Goal: Transaction & Acquisition: Book appointment/travel/reservation

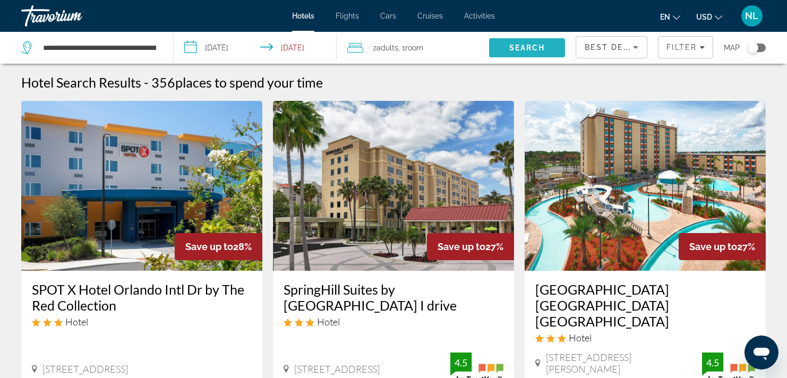
click at [506, 40] on span "Search" at bounding box center [527, 47] width 76 height 25
click at [513, 42] on span "Search" at bounding box center [527, 47] width 76 height 25
click at [681, 46] on span "Filter" at bounding box center [681, 47] width 30 height 8
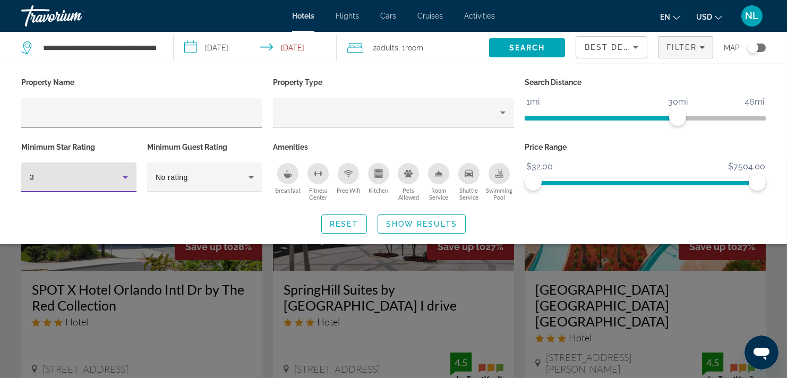
click at [122, 174] on icon "Hotel Filters" at bounding box center [125, 177] width 13 height 13
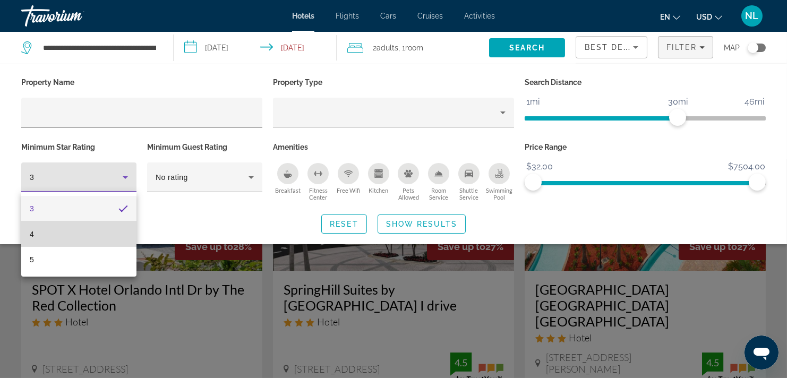
click at [88, 230] on mat-option "4" at bounding box center [78, 233] width 115 height 25
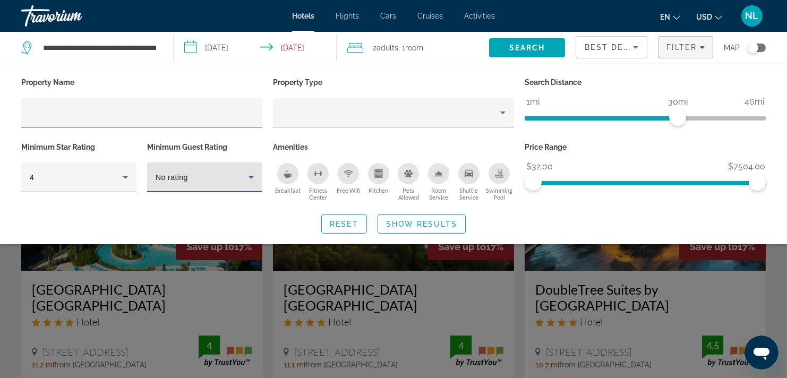
click at [172, 174] on span "No rating" at bounding box center [172, 177] width 32 height 8
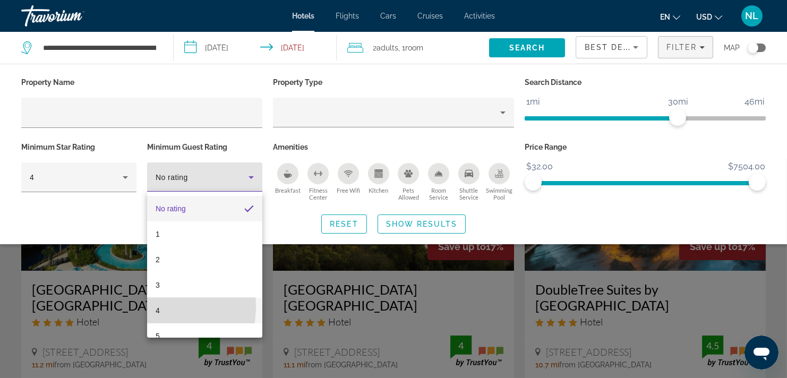
click at [157, 306] on span "4" at bounding box center [158, 310] width 4 height 13
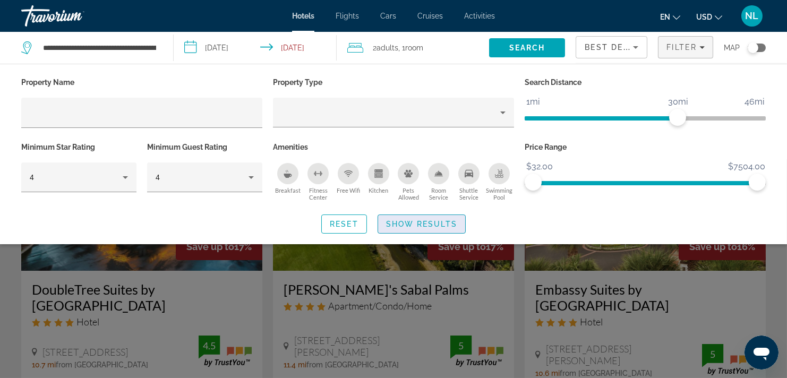
click at [426, 220] on span "Show Results" at bounding box center [421, 224] width 71 height 8
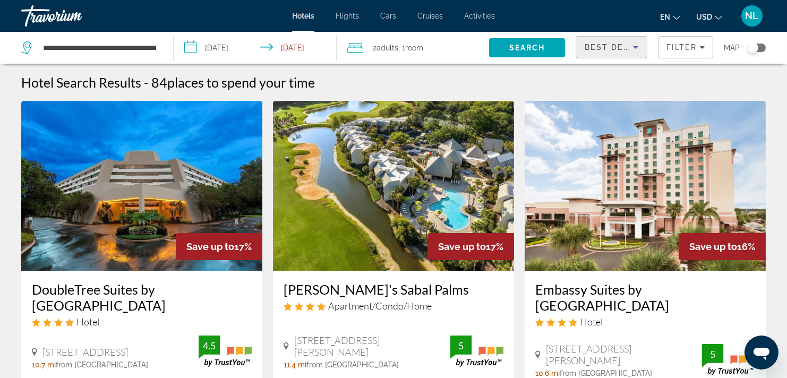
click at [615, 48] on span "Best Deals" at bounding box center [611, 47] width 55 height 8
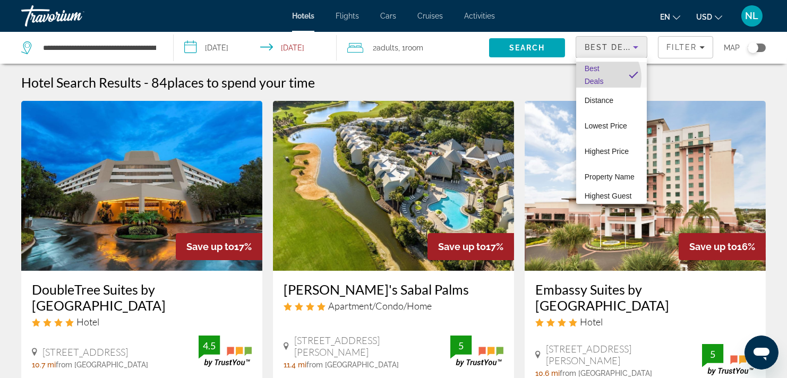
click at [598, 77] on span "Best Deals" at bounding box center [593, 74] width 19 height 21
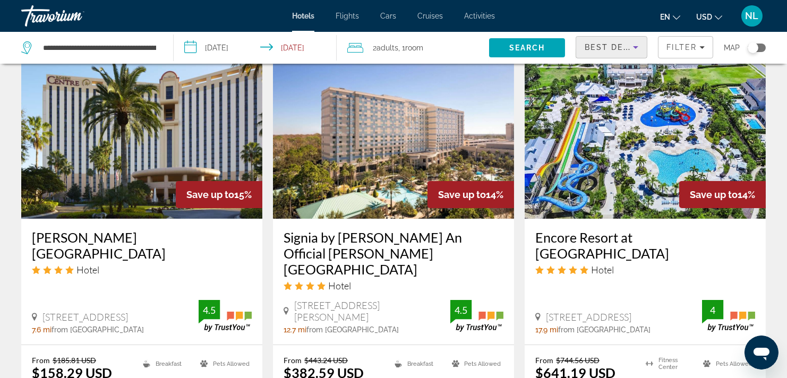
scroll to position [1570, 0]
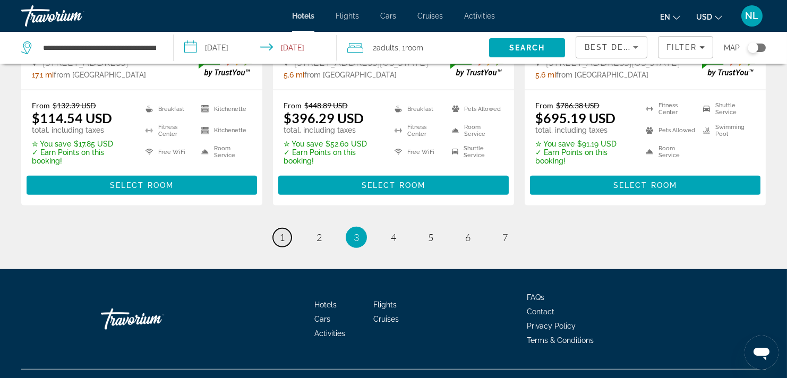
click at [281, 231] on span "1" at bounding box center [281, 237] width 5 height 12
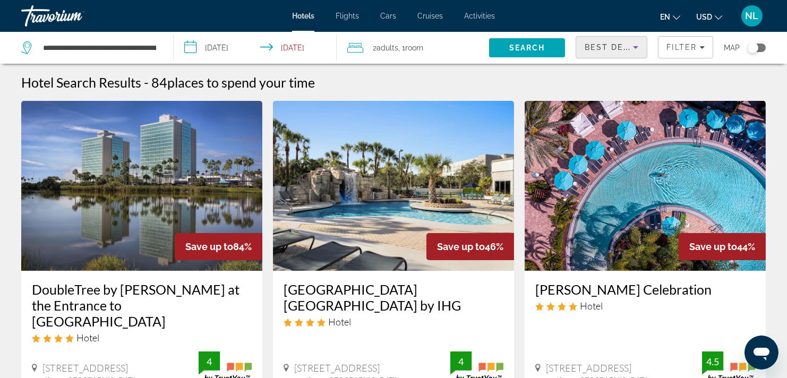
click at [638, 45] on icon "Sort by" at bounding box center [635, 47] width 13 height 13
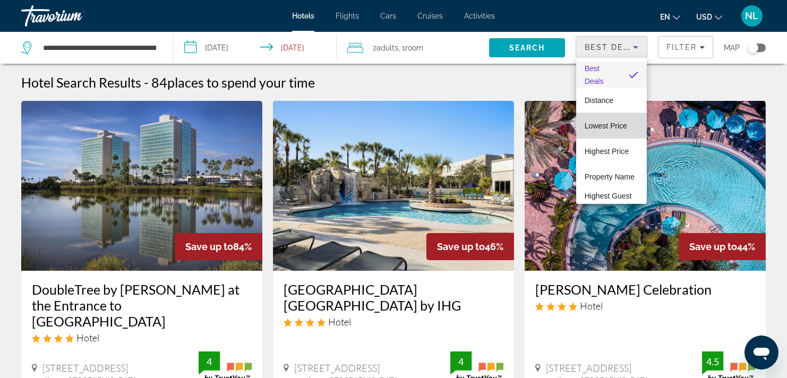
click at [619, 122] on span "Lowest Price" at bounding box center [605, 126] width 42 height 8
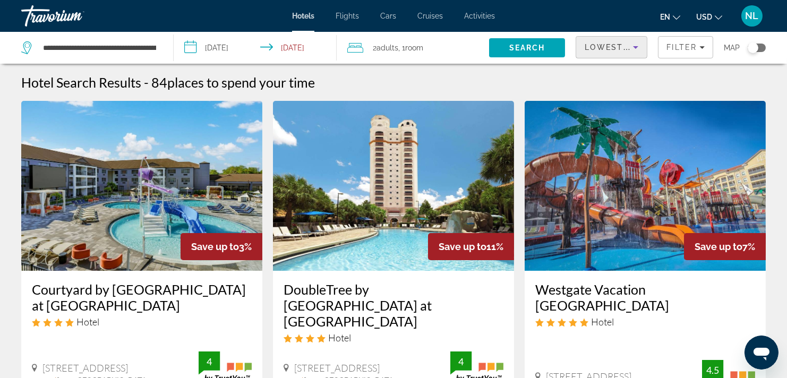
scroll to position [122, 0]
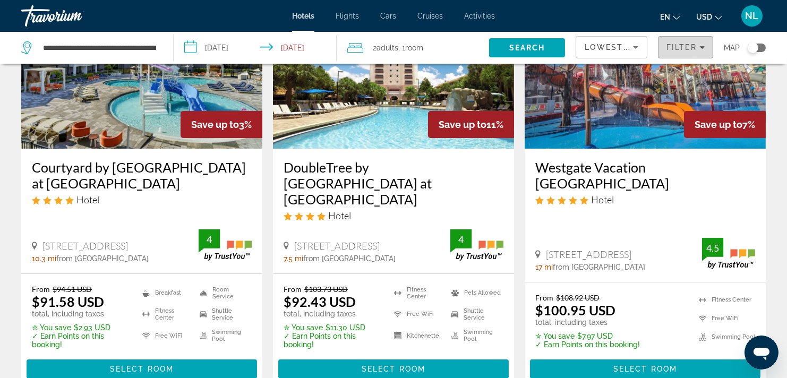
click at [694, 44] on span "Filter" at bounding box center [681, 47] width 30 height 8
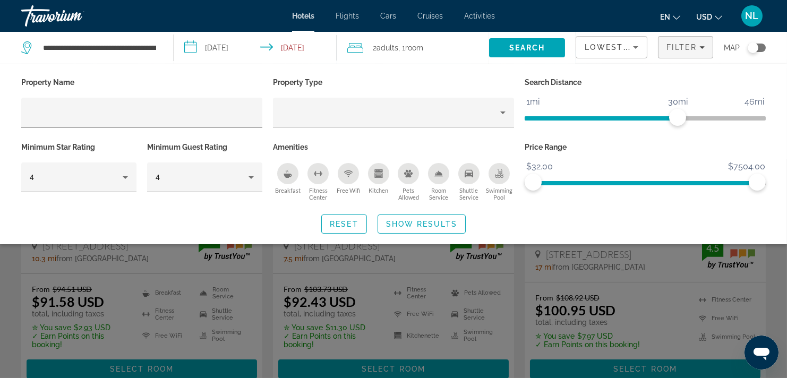
click at [282, 169] on div "Breakfast" at bounding box center [287, 173] width 21 height 21
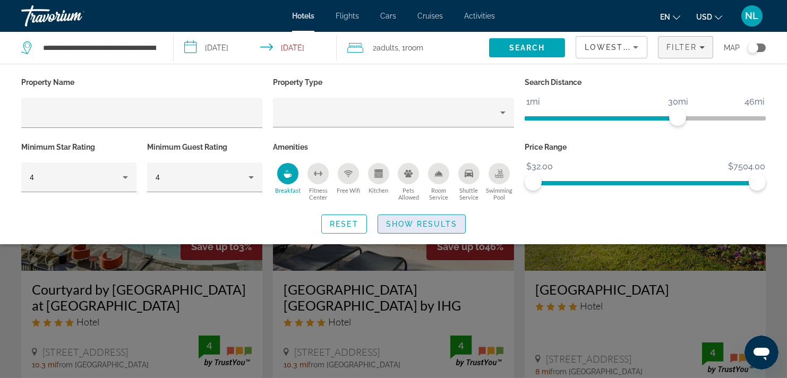
click at [411, 220] on span "Show Results" at bounding box center [421, 224] width 71 height 8
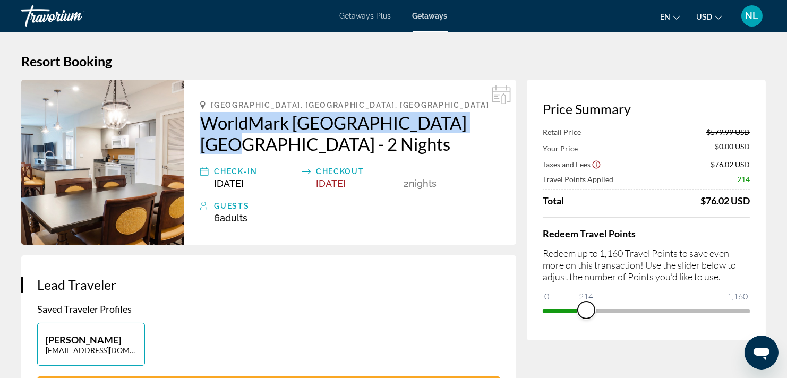
drag, startPoint x: 743, startPoint y: 309, endPoint x: 586, endPoint y: 309, distance: 157.1
click at [586, 309] on span "ngx-slider" at bounding box center [586, 310] width 17 height 17
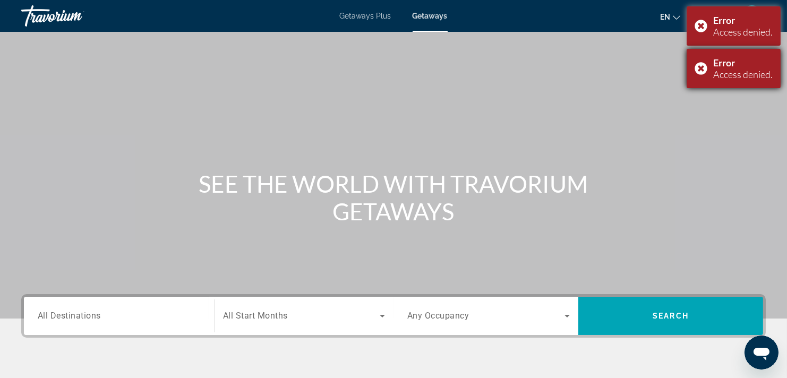
click at [701, 66] on div "Error Access denied." at bounding box center [733, 68] width 94 height 39
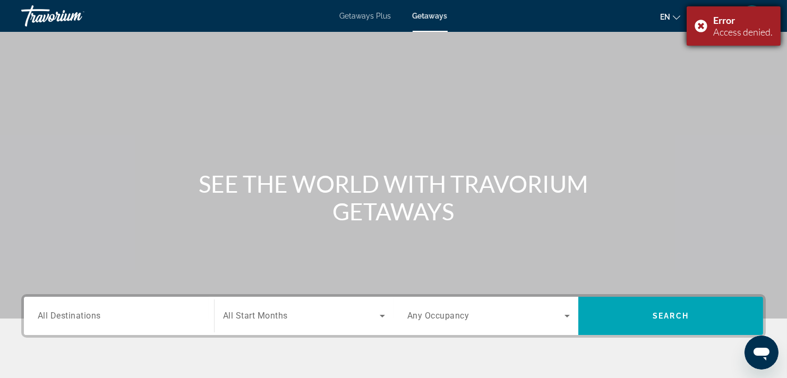
click at [698, 24] on div "Error Access denied." at bounding box center [733, 25] width 94 height 39
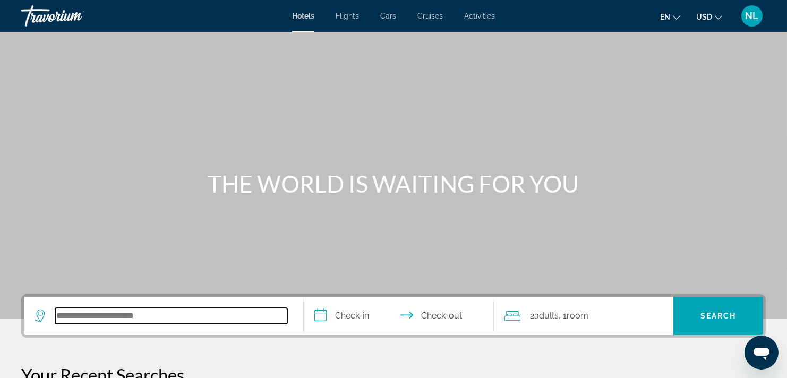
click at [91, 314] on input "Search hotel destination" at bounding box center [171, 316] width 232 height 16
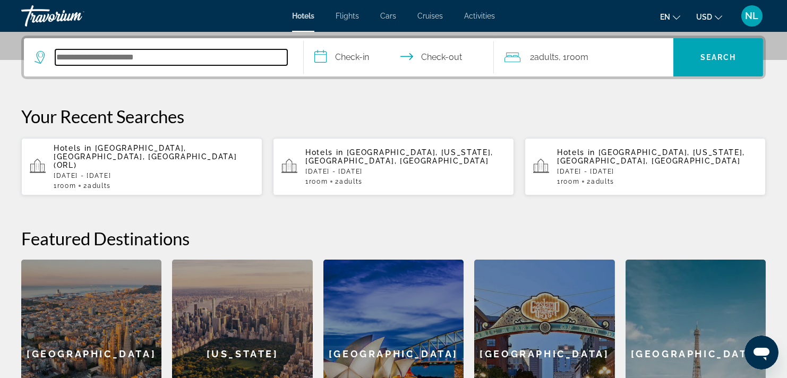
scroll to position [259, 0]
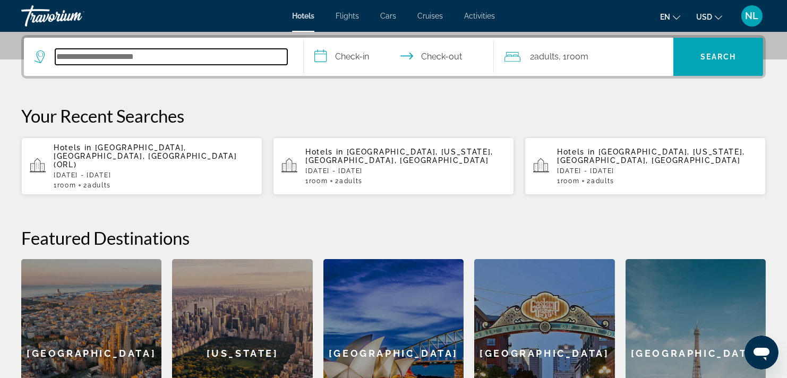
click at [80, 60] on input "Search hotel destination" at bounding box center [171, 57] width 232 height 16
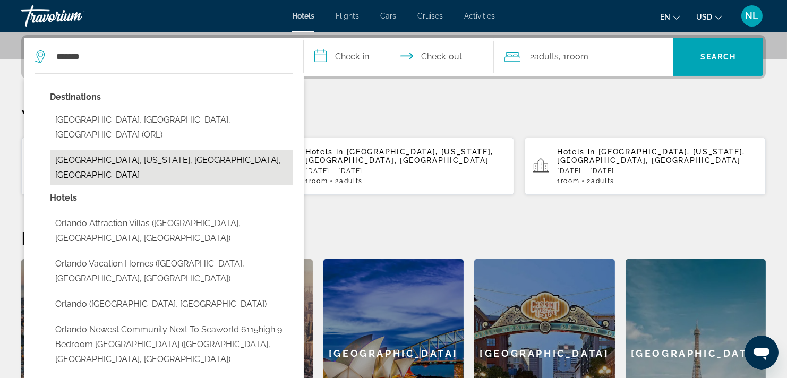
click at [94, 150] on button "Orlando International Airport, Florida, FL, United States" at bounding box center [171, 167] width 243 height 35
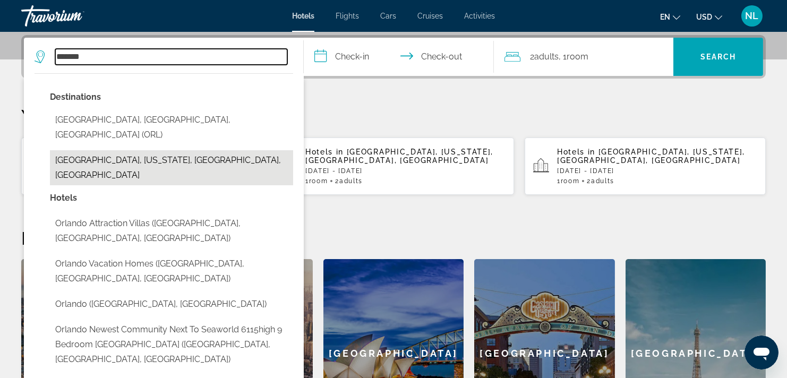
type input "**********"
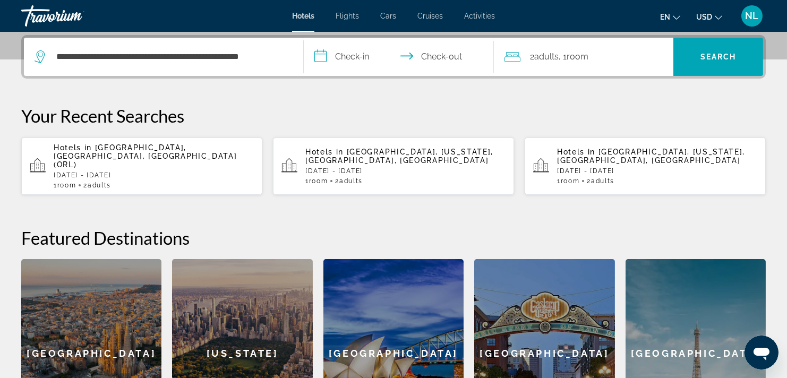
click at [344, 49] on input "**********" at bounding box center [401, 58] width 194 height 41
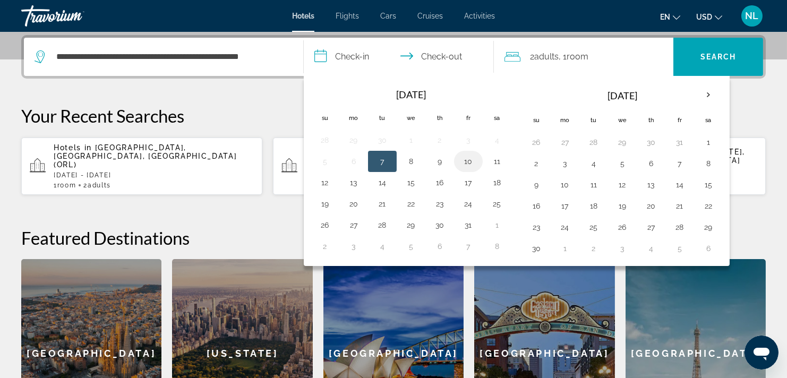
click at [468, 158] on button "10" at bounding box center [468, 161] width 17 height 15
click at [492, 159] on button "11" at bounding box center [496, 161] width 17 height 15
type input "**********"
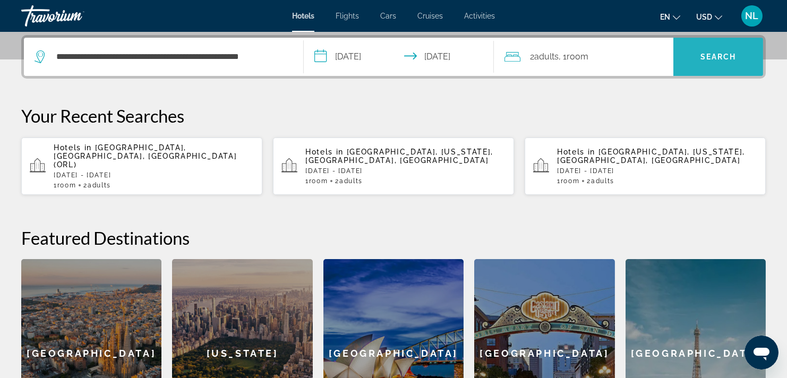
click at [718, 54] on span "Search" at bounding box center [718, 57] width 36 height 8
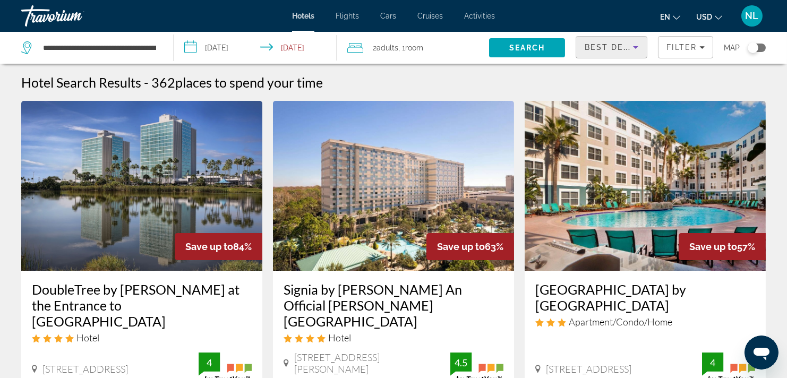
click at [635, 49] on icon "Sort by" at bounding box center [635, 47] width 13 height 13
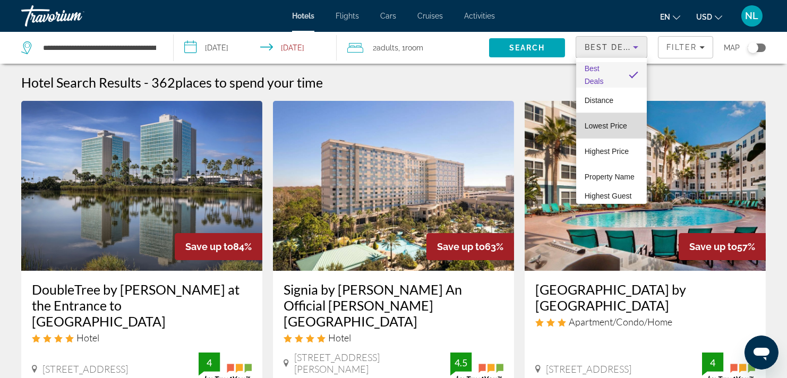
click at [614, 122] on span "Lowest Price" at bounding box center [605, 126] width 42 height 8
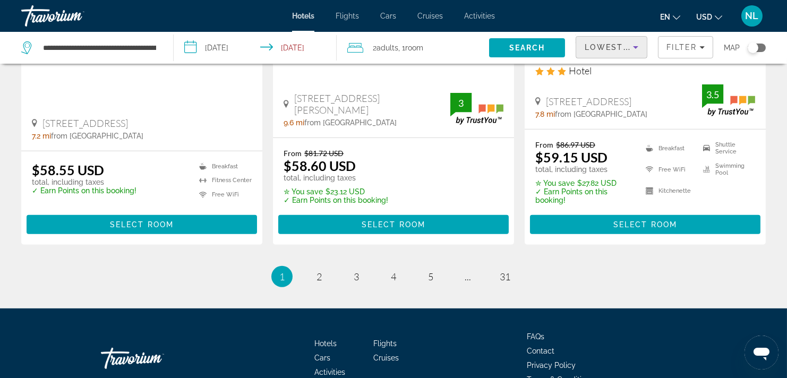
scroll to position [1547, 0]
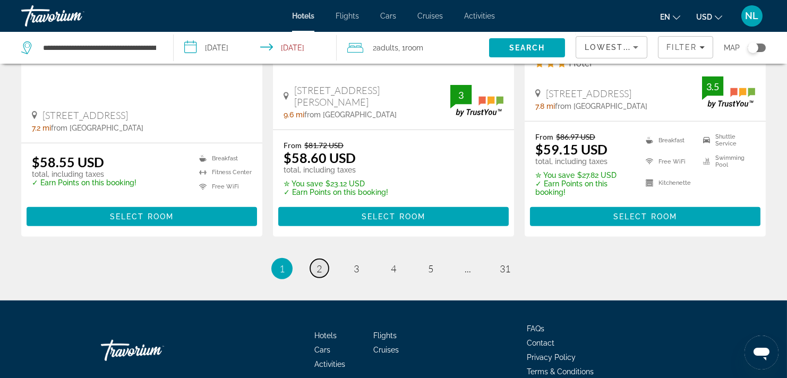
click at [321, 263] on span "2" at bounding box center [318, 269] width 5 height 12
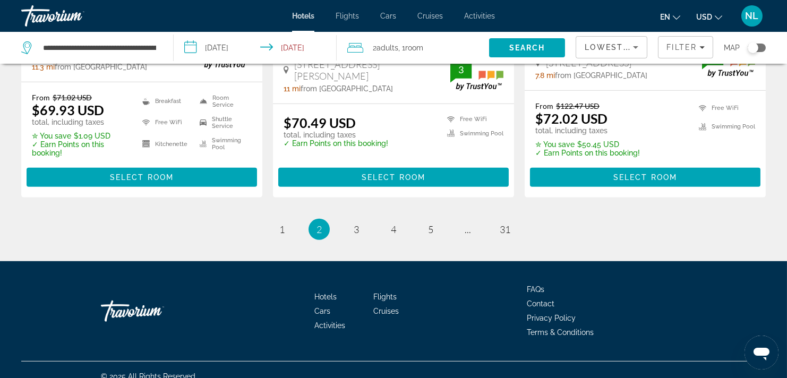
scroll to position [1557, 0]
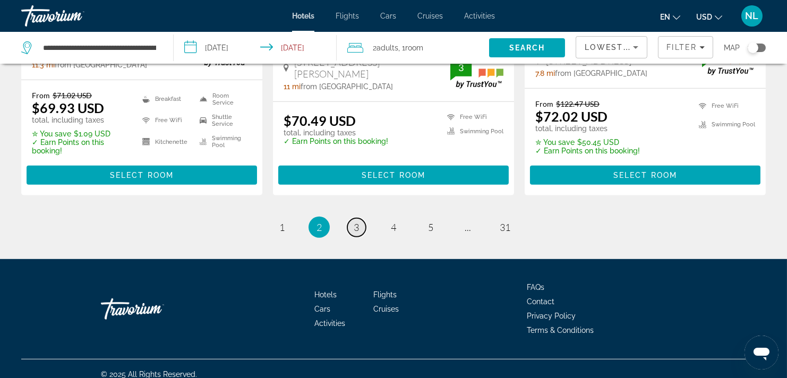
click at [358, 230] on span "3" at bounding box center [356, 227] width 5 height 12
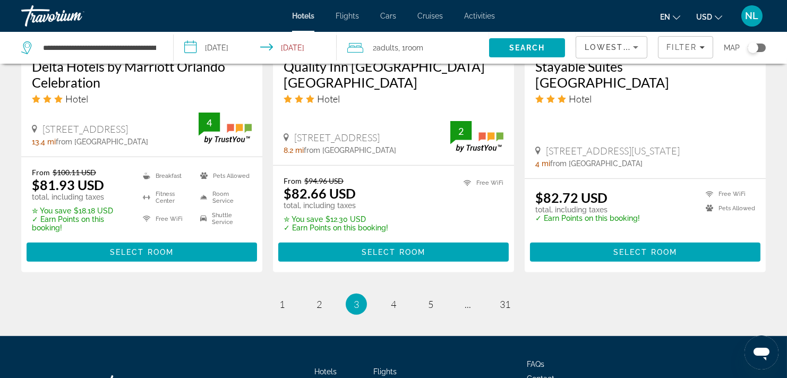
scroll to position [1532, 0]
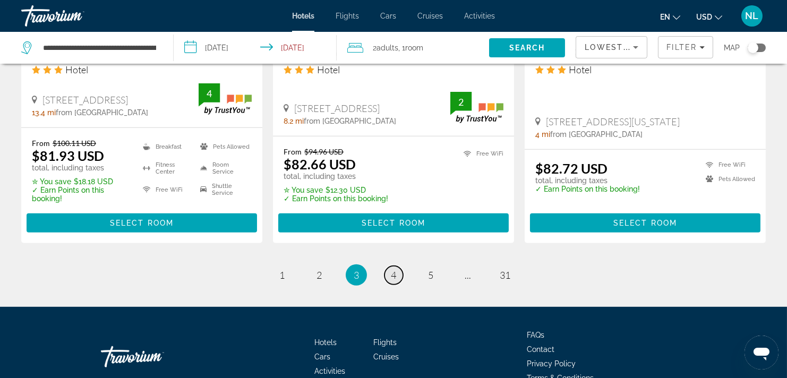
click at [391, 269] on span "4" at bounding box center [393, 275] width 5 height 12
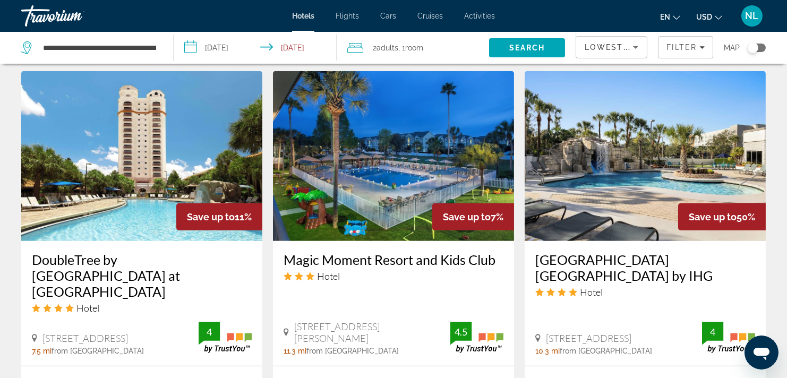
scroll to position [1260, 0]
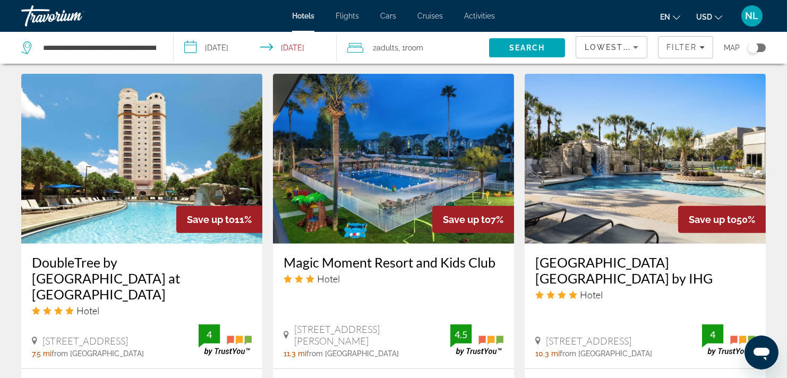
click at [643, 266] on h3 "[GEOGRAPHIC_DATA] [GEOGRAPHIC_DATA] by IHG" at bounding box center [645, 270] width 220 height 32
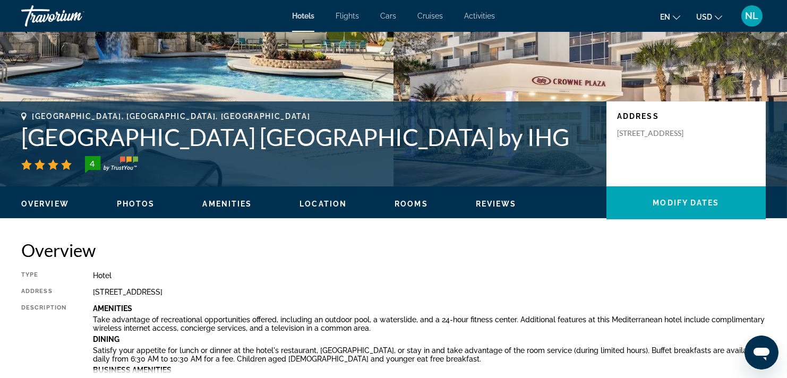
scroll to position [183, 0]
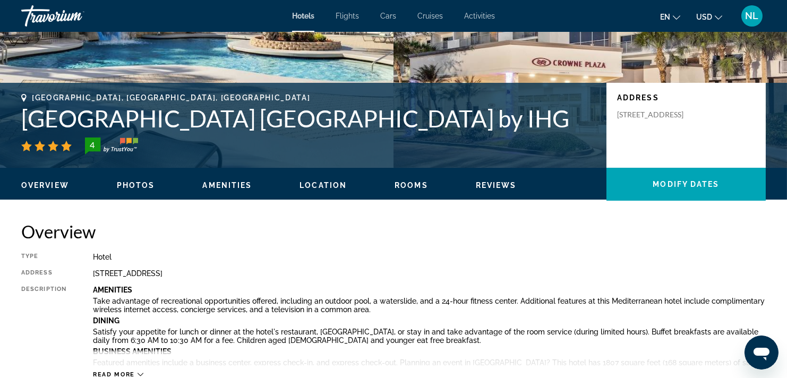
click at [133, 184] on span "Photos" at bounding box center [136, 185] width 38 height 8
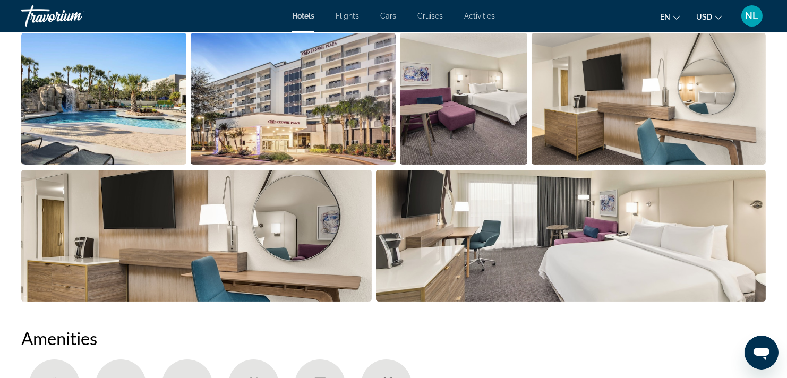
scroll to position [563, 0]
